Goal: Information Seeking & Learning: Learn about a topic

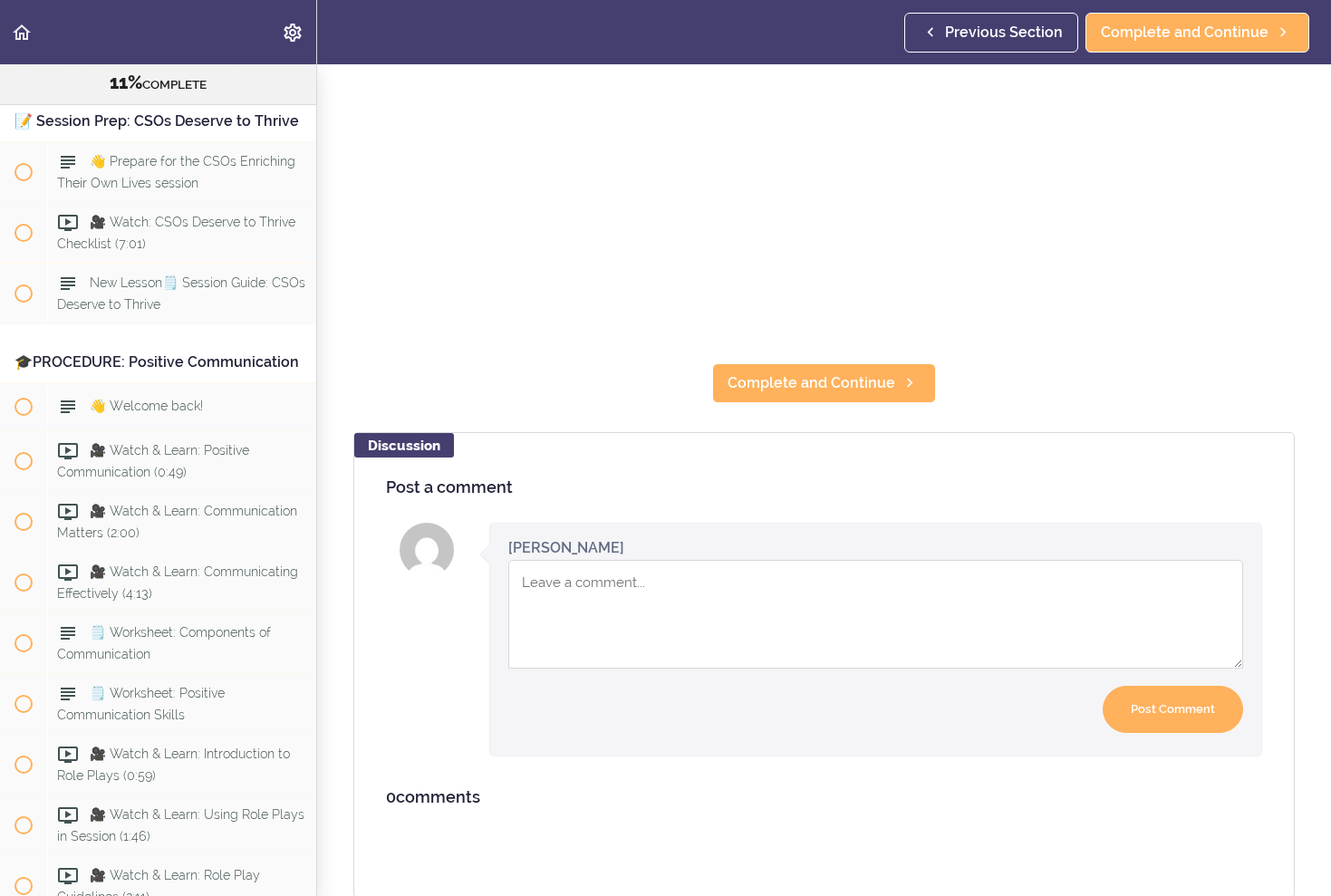
scroll to position [2984, 0]
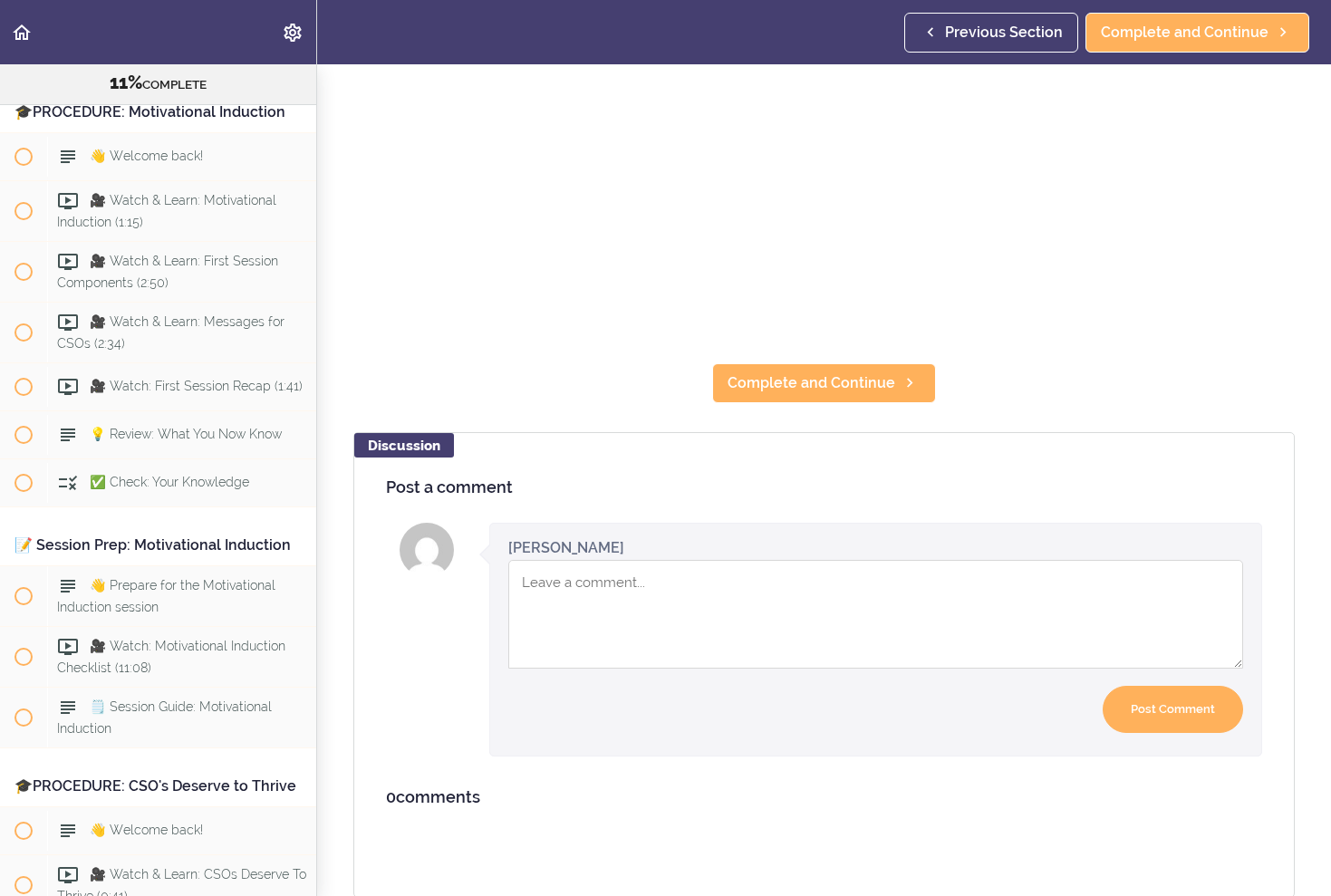
click at [22, 35] on use "Back to course curriculum" at bounding box center [22, 32] width 18 height 15
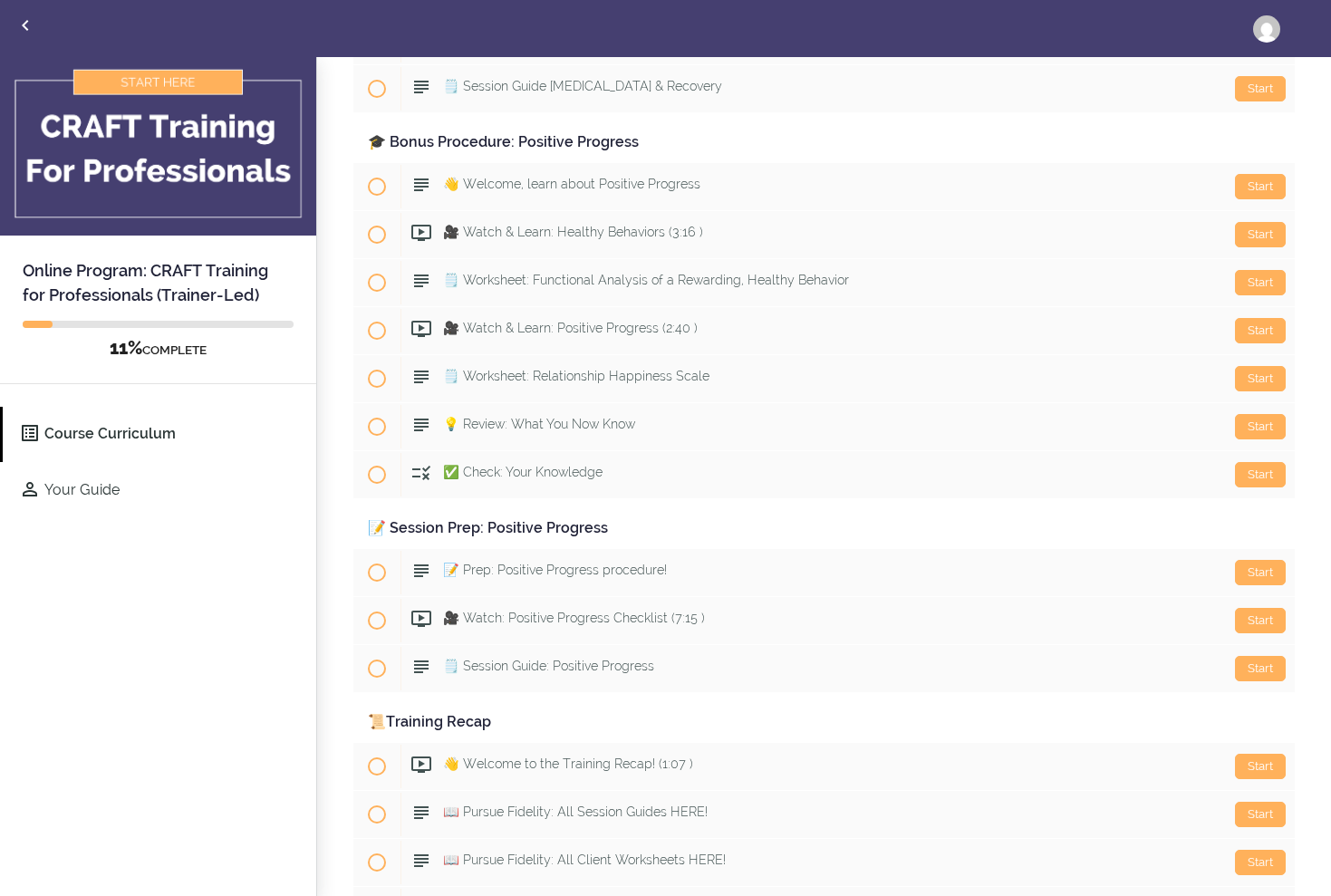
scroll to position [9235, 0]
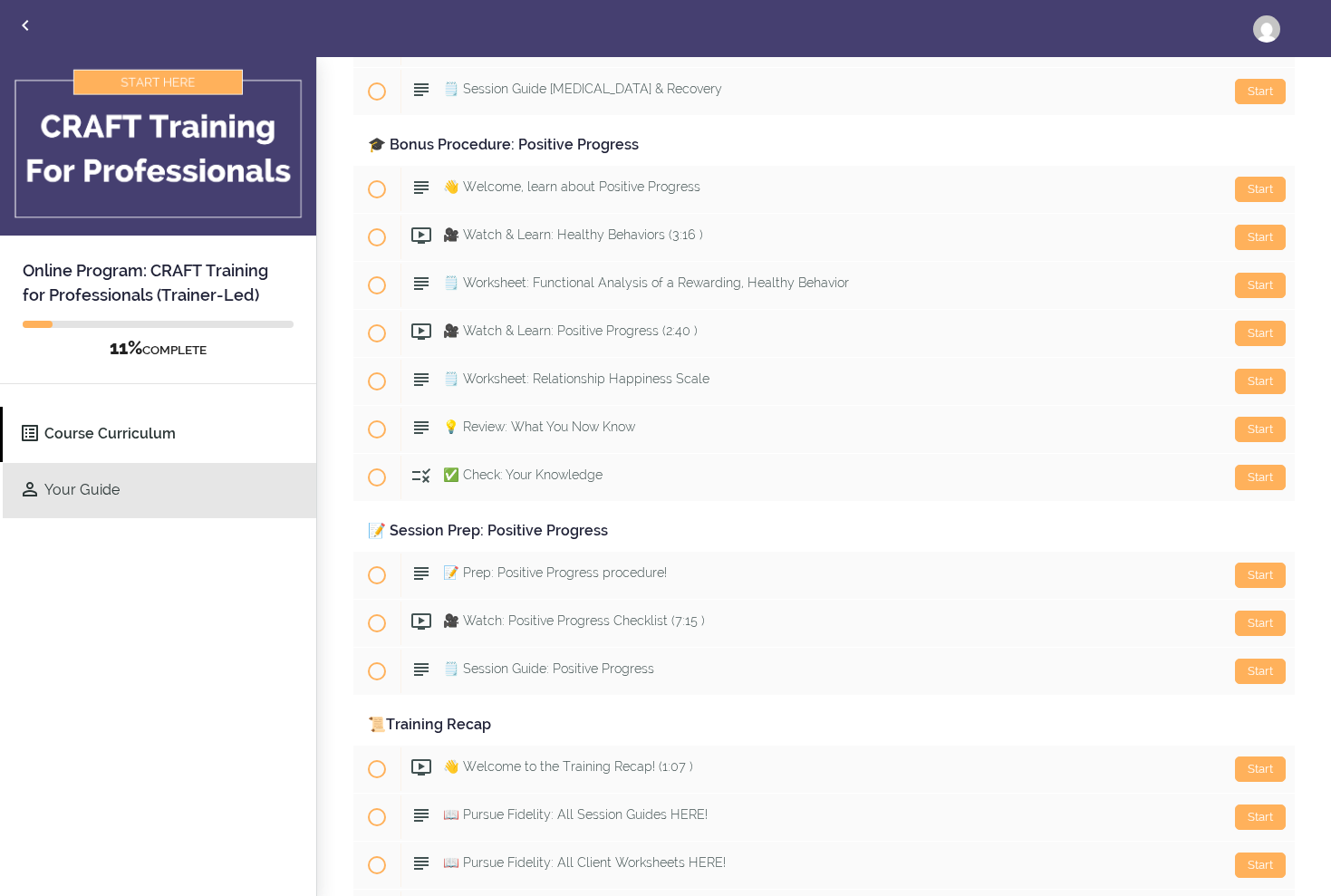
click at [132, 485] on link "Your Guide" at bounding box center [159, 490] width 313 height 55
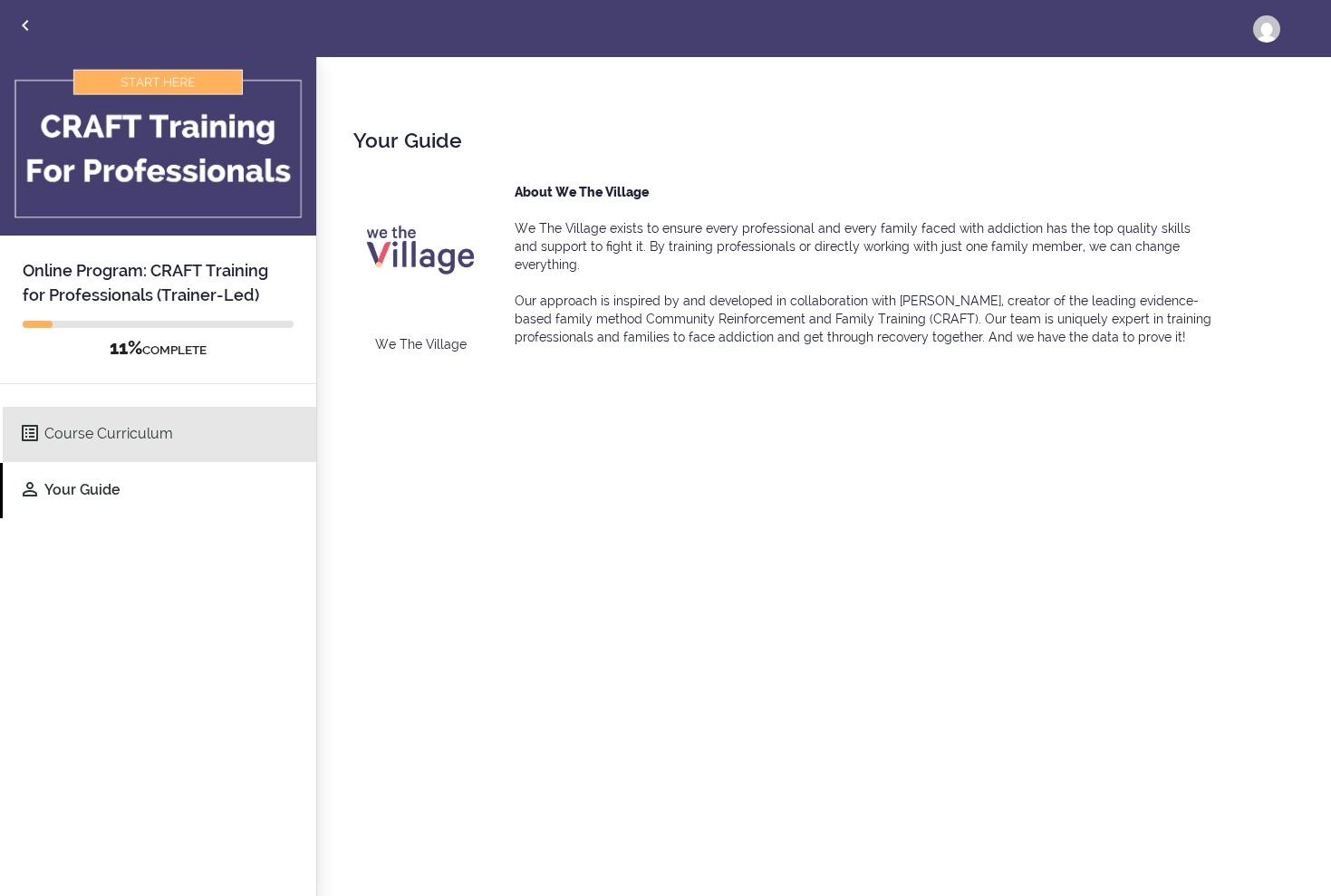
click at [113, 440] on link "Course Curriculum" at bounding box center [159, 434] width 313 height 55
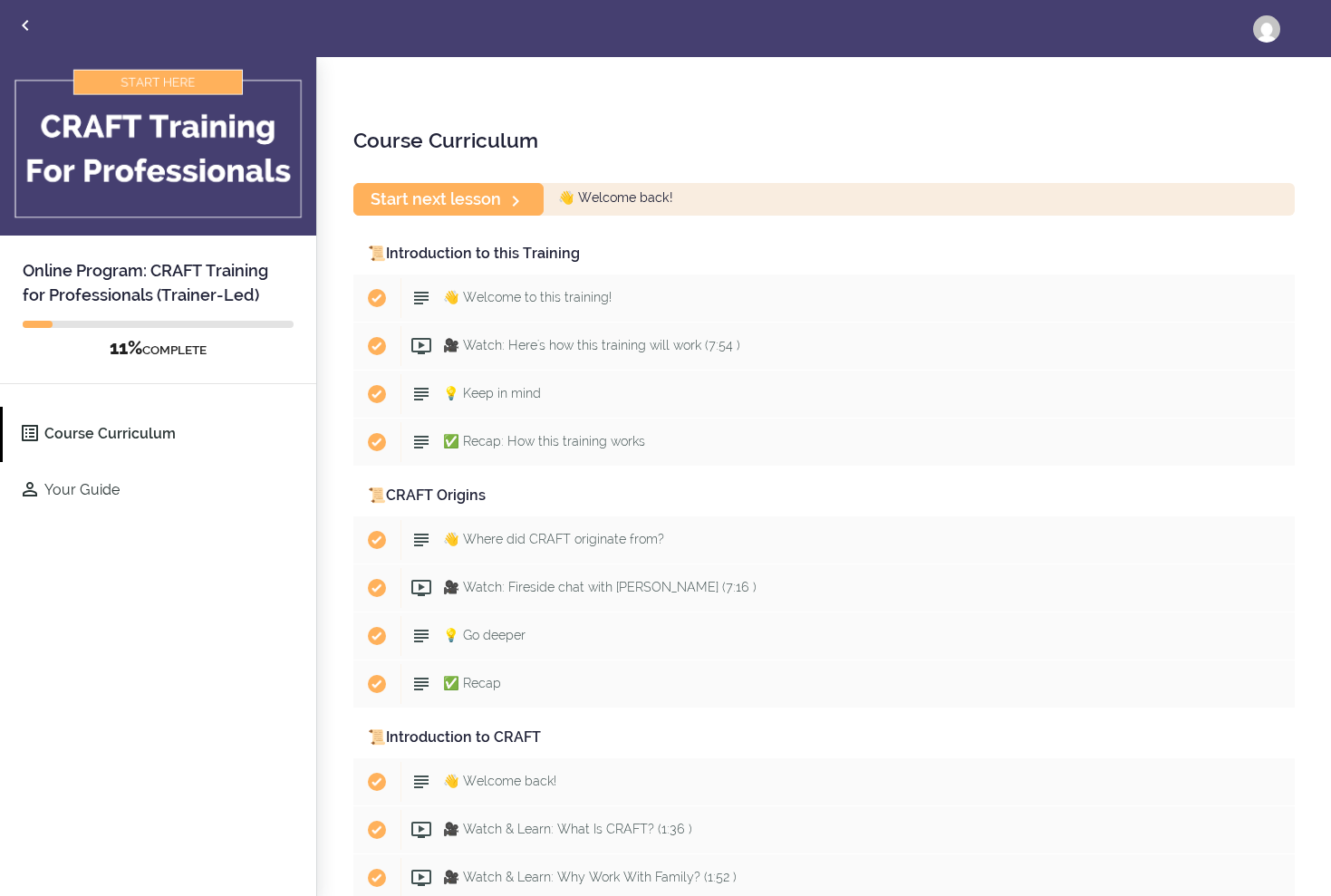
click at [18, 23] on icon "Back to courses" at bounding box center [24, 24] width 22 height 22
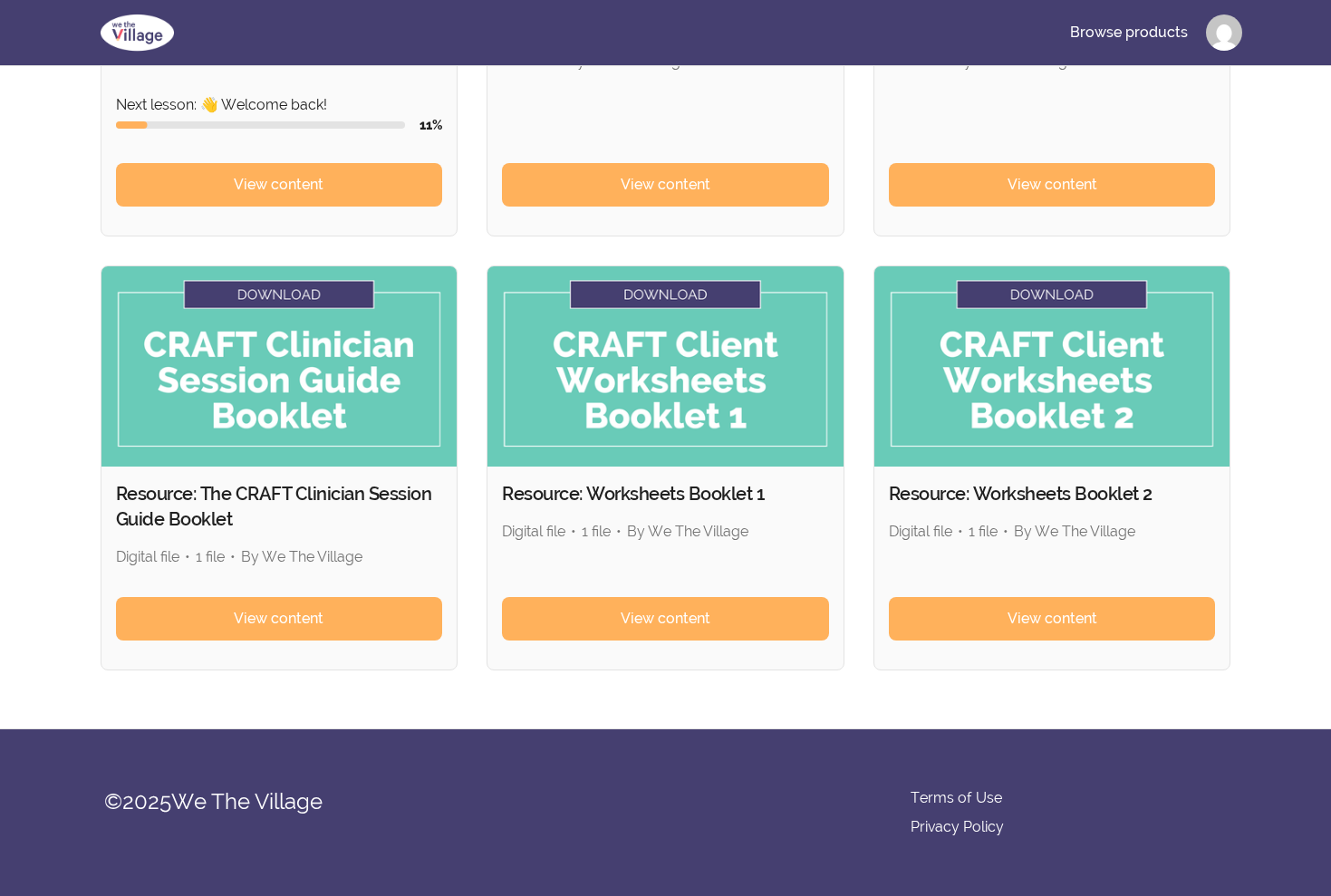
scroll to position [443, 0]
click at [327, 618] on link "View content" at bounding box center [279, 619] width 327 height 43
